Goal: Task Accomplishment & Management: Manage account settings

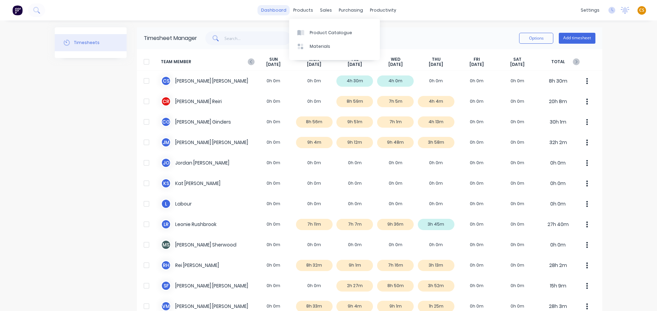
drag, startPoint x: 0, startPoint y: 0, endPoint x: 276, endPoint y: 8, distance: 275.7
click at [276, 8] on link "dashboard" at bounding box center [273, 10] width 32 height 10
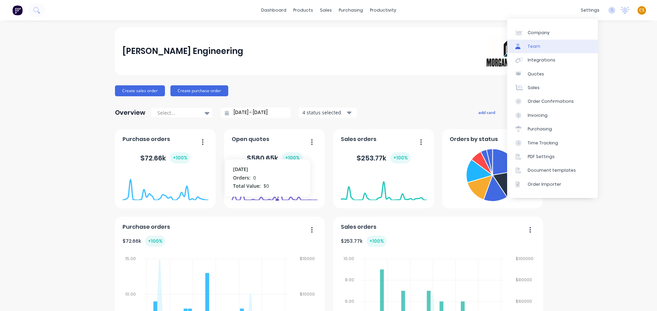
click at [548, 46] on link "Team" at bounding box center [552, 47] width 91 height 14
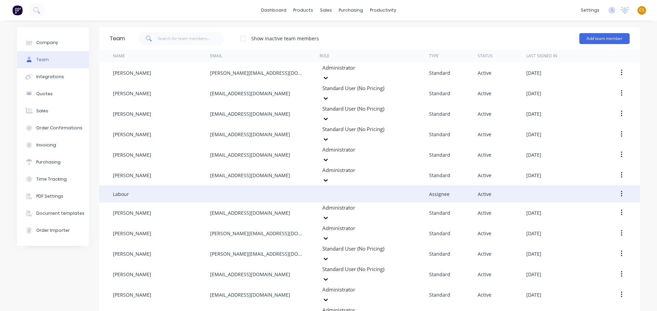
click at [621, 191] on icon "button" at bounding box center [620, 194] width 1 height 6
click at [619, 188] on button "button" at bounding box center [621, 194] width 16 height 12
click at [578, 207] on div "Edit" at bounding box center [596, 212] width 53 height 10
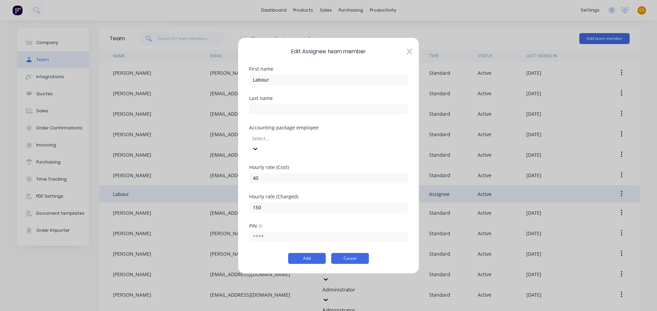
click at [346, 254] on button "Cancel" at bounding box center [350, 258] width 38 height 11
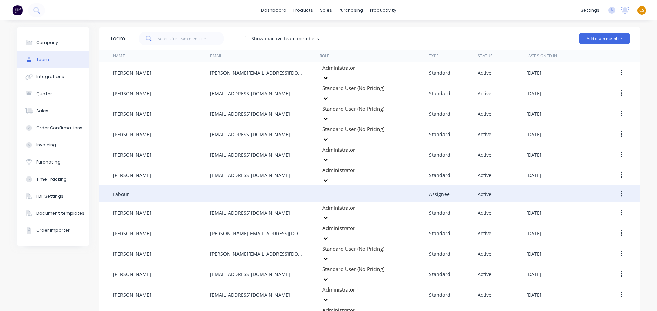
click at [621, 190] on icon "button" at bounding box center [621, 194] width 2 height 8
click at [582, 207] on div "Edit" at bounding box center [596, 212] width 53 height 10
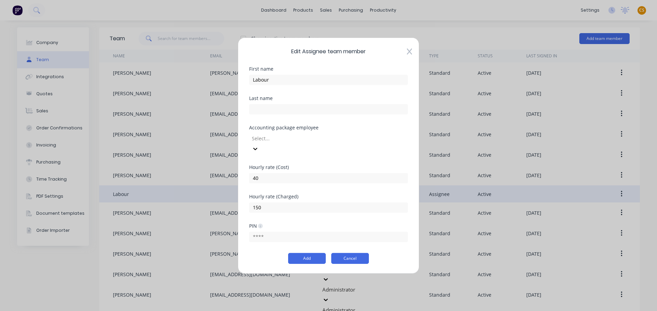
click at [355, 255] on button "Cancel" at bounding box center [350, 258] width 38 height 11
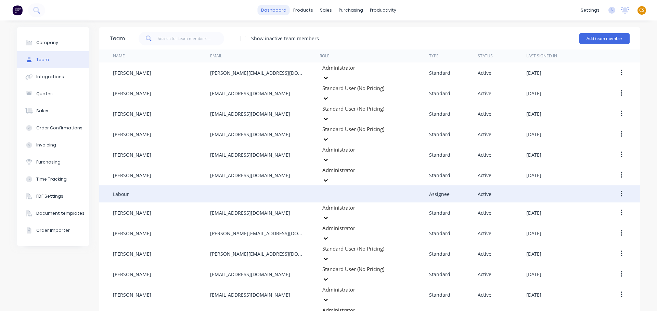
click at [280, 9] on link "dashboard" at bounding box center [273, 10] width 32 height 10
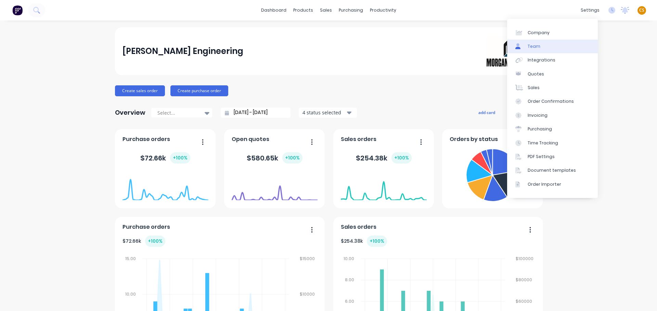
click at [531, 49] on div "Team" at bounding box center [533, 46] width 13 height 6
